Goal: Navigation & Orientation: Find specific page/section

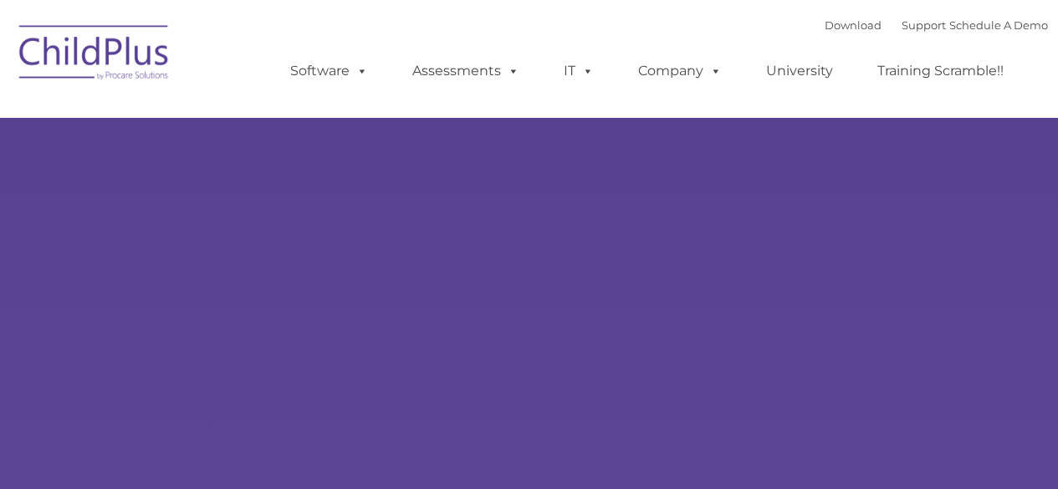
select select "MEDIUM"
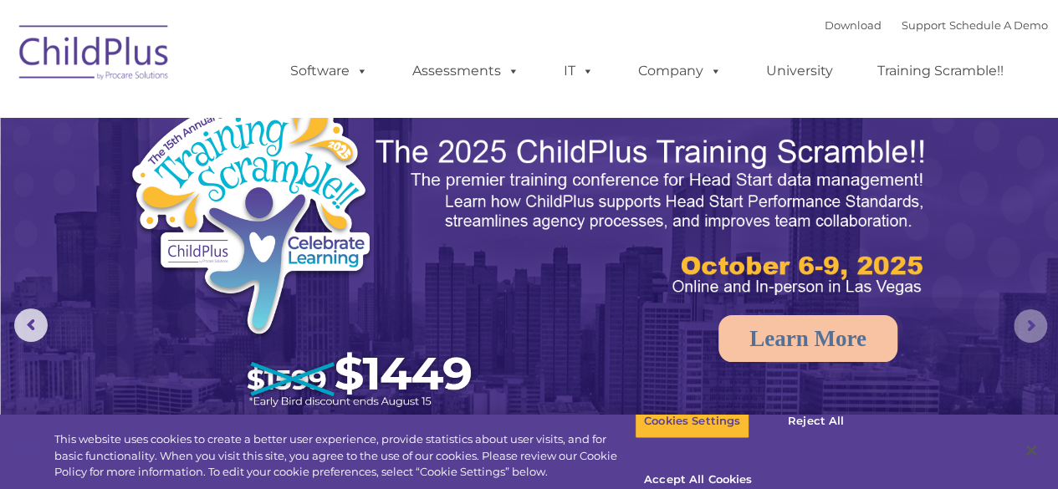
click at [1030, 324] on rs-arrow at bounding box center [1030, 325] width 33 height 33
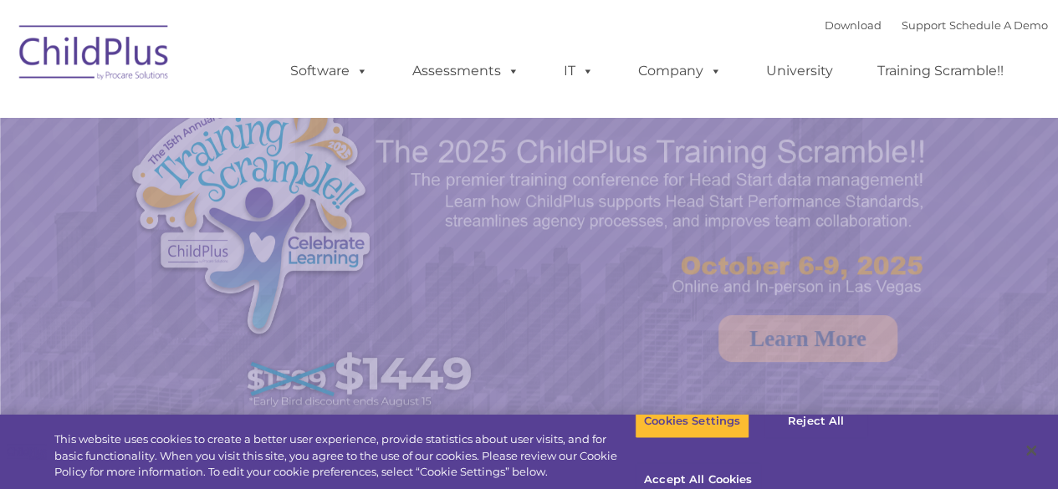
select select "MEDIUM"
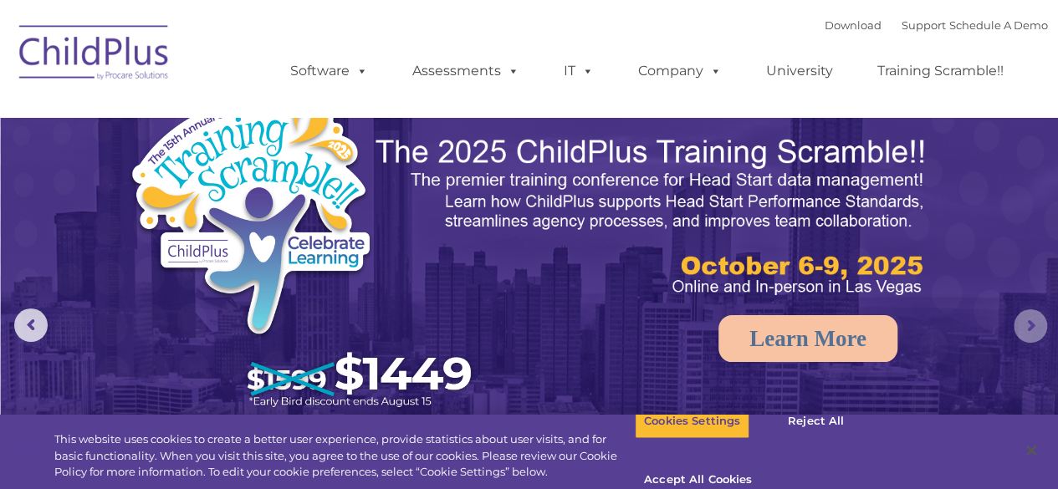
click at [1020, 325] on rs-arrow at bounding box center [1030, 325] width 33 height 33
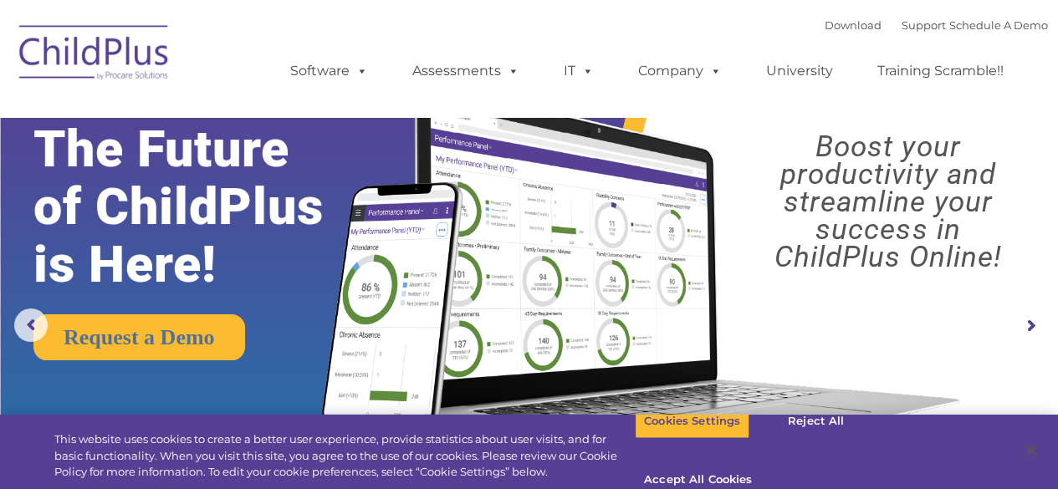
click at [1020, 325] on rs-arrow at bounding box center [1030, 325] width 33 height 33
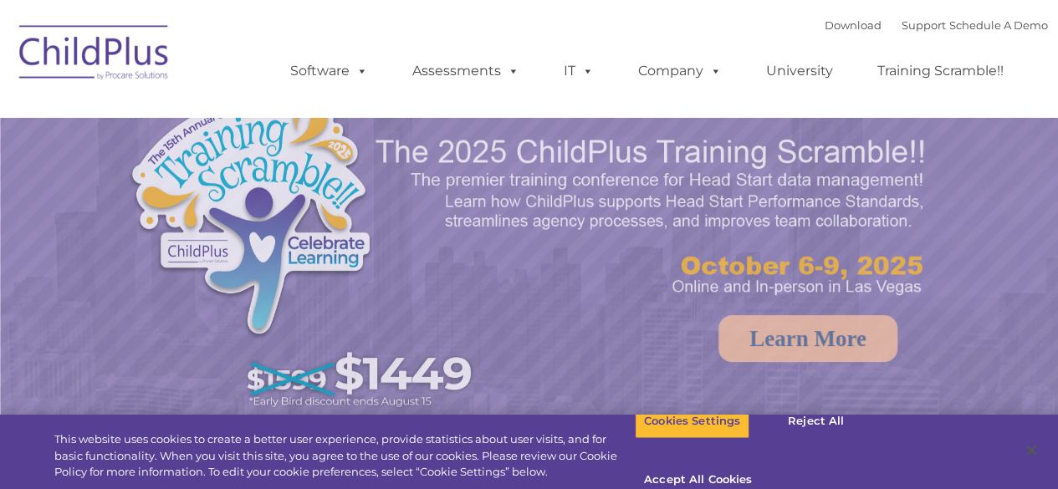
select select "MEDIUM"
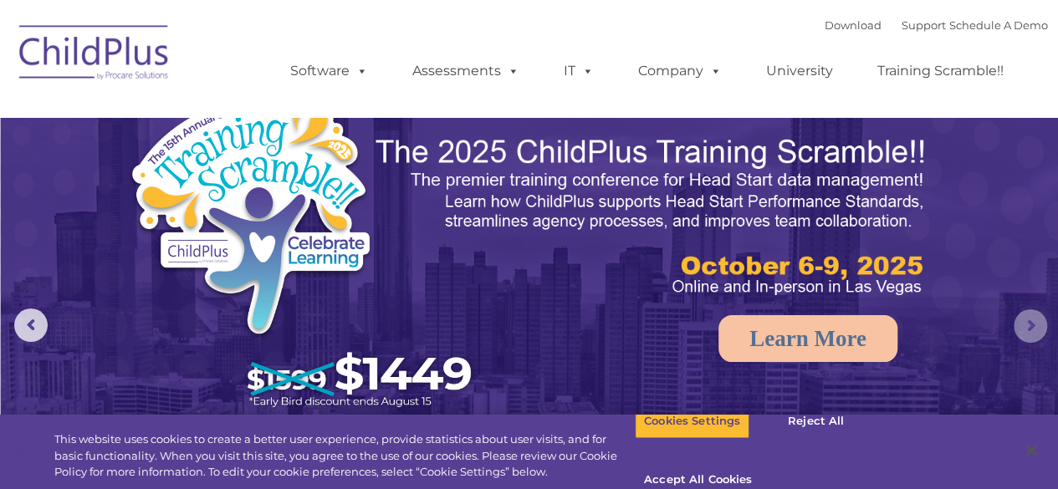
click at [1031, 325] on rs-arrow at bounding box center [1030, 325] width 33 height 33
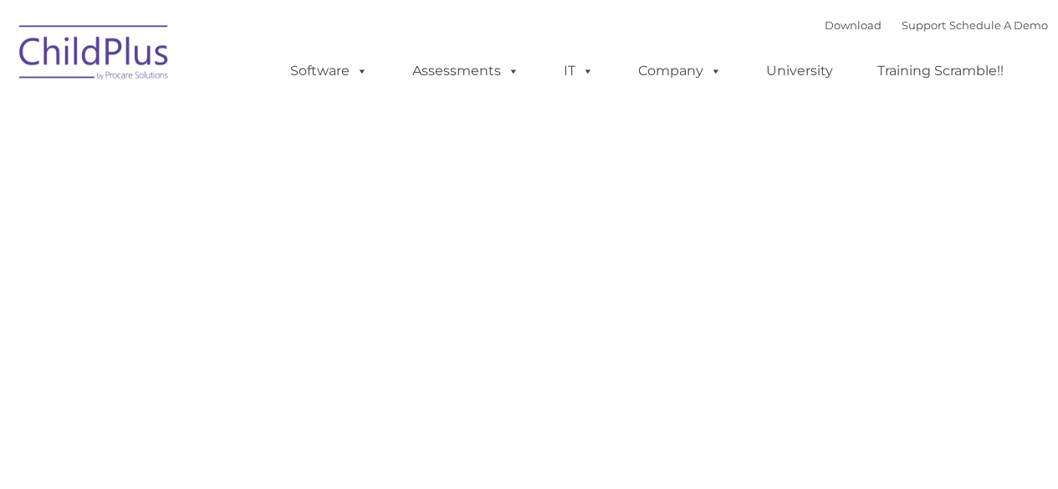
click at [236, 266] on div "Learn More Request a Demo The Future of ChildPlus is Here! Boost your productiv…" at bounding box center [529, 301] width 1012 height 652
type input ""
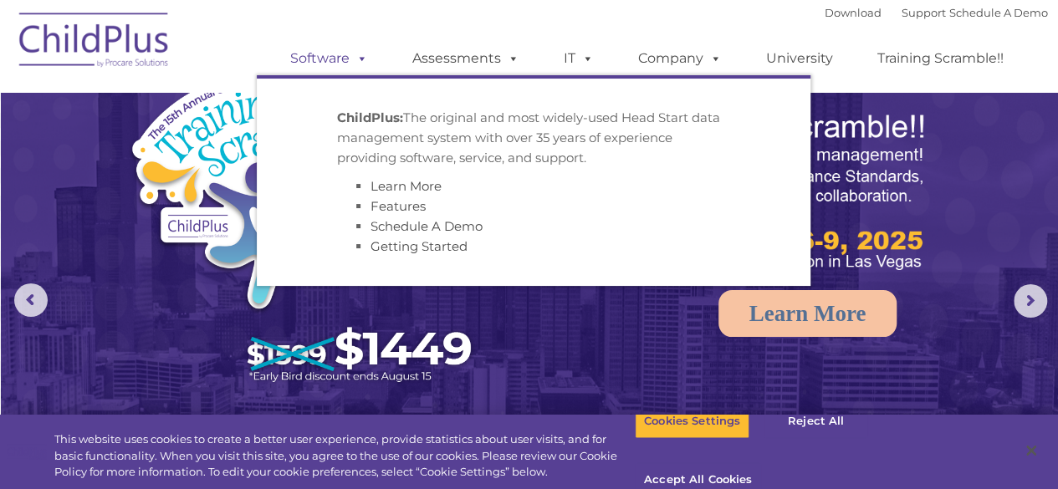
click at [338, 59] on link "Software" at bounding box center [328, 58] width 111 height 33
